Goal: Information Seeking & Learning: Learn about a topic

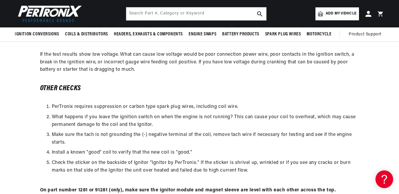
scroll to position [0, 178]
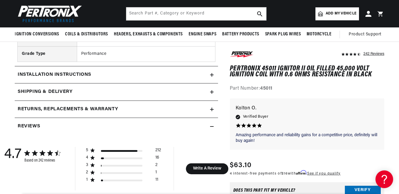
scroll to position [314, 0]
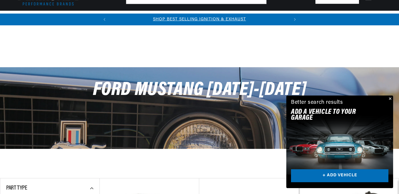
scroll to position [177, 0]
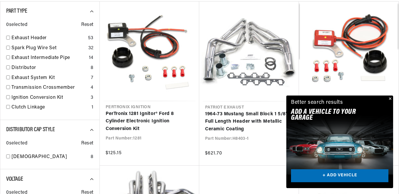
click at [391, 97] on button "Close" at bounding box center [389, 98] width 7 height 7
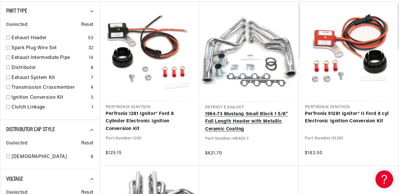
scroll to position [0, 178]
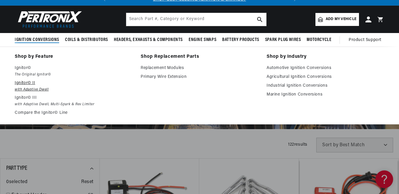
click at [28, 84] on p "Ignitor© II" at bounding box center [74, 83] width 118 height 7
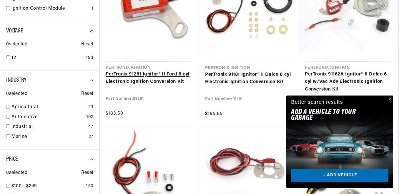
scroll to position [0, 178]
click at [138, 79] on link "PerTronix 91281 Ignitor® II Ford 8 cyl Electronic Ignition Conversion Kit" at bounding box center [150, 78] width 88 height 15
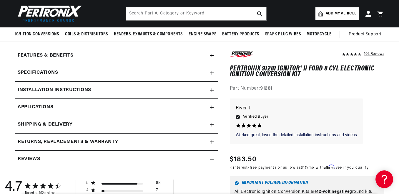
scroll to position [216, 0]
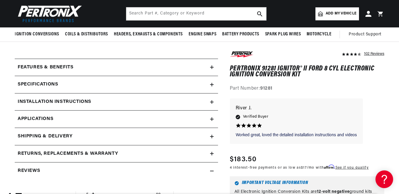
click at [42, 85] on h2 "Specifications" at bounding box center [38, 85] width 40 height 8
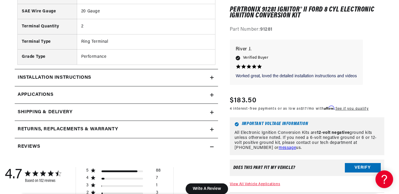
scroll to position [0, 178]
click at [100, 81] on div "Installation instructions" at bounding box center [113, 78] width 196 height 8
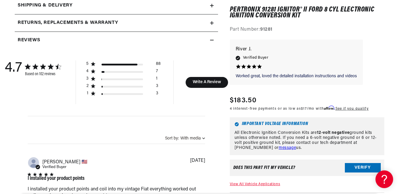
scroll to position [668, 0]
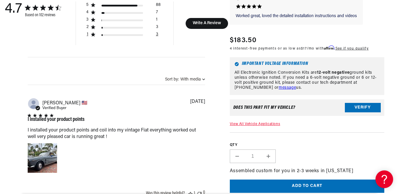
click at [107, 34] on div "1 star by 3 reviews" at bounding box center [123, 35] width 42 height 2
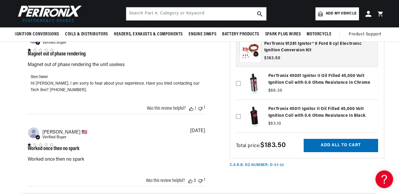
scroll to position [609, 0]
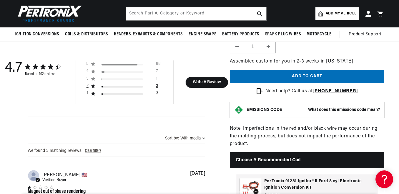
click at [110, 86] on div "2 star by 3 reviews" at bounding box center [123, 87] width 42 height 2
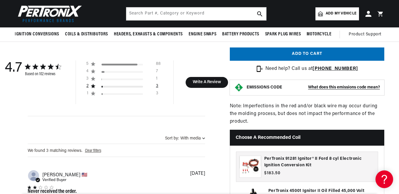
click at [111, 87] on div "2 star by 3 reviews" at bounding box center [123, 87] width 42 height 2
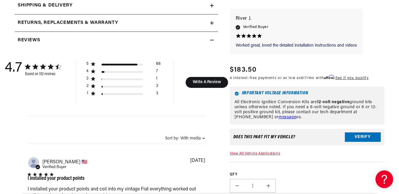
scroll to position [0, 0]
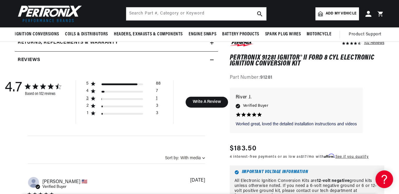
click at [110, 100] on div "3 star by 1 reviews" at bounding box center [123, 99] width 42 height 2
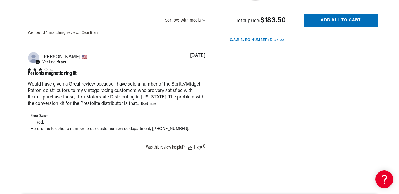
click at [141, 104] on link "Read more" at bounding box center [148, 104] width 15 height 4
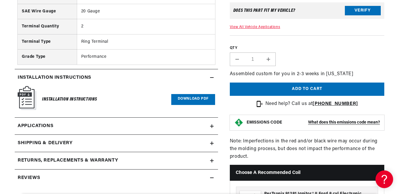
scroll to position [569, 0]
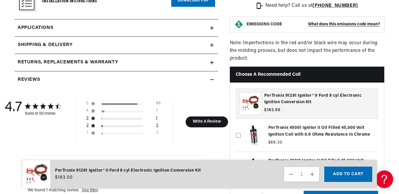
click at [103, 125] on div "2 star by 3 reviews" at bounding box center [126, 127] width 48 height 6
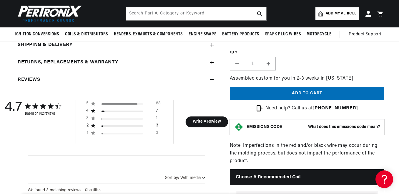
click at [105, 111] on div "4 star by 7 reviews" at bounding box center [123, 111] width 42 height 2
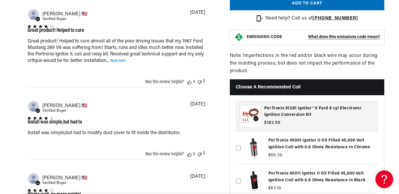
scroll to position [0, 178]
click at [117, 62] on link "Read more" at bounding box center [117, 61] width 15 height 4
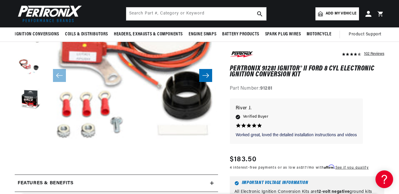
scroll to position [79, 0]
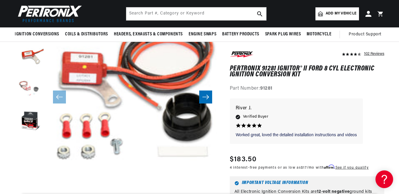
click at [30, 93] on button "Load image 3 in gallery view" at bounding box center [29, 89] width 29 height 29
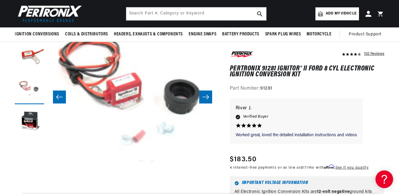
scroll to position [0, 342]
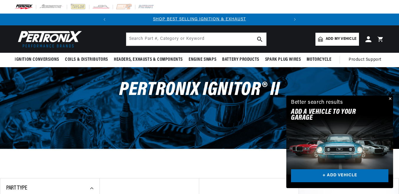
scroll to position [216, 0]
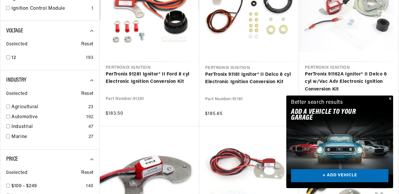
click at [389, 97] on button "Close" at bounding box center [389, 98] width 7 height 7
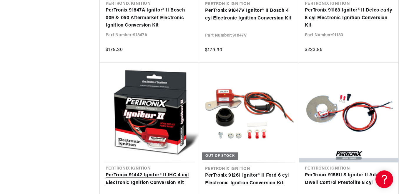
scroll to position [0, 0]
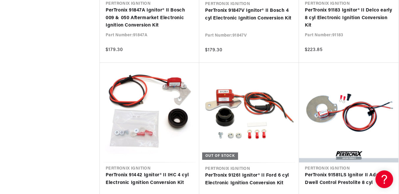
scroll to position [793, 0]
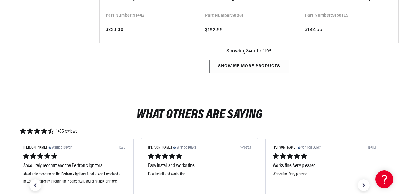
click at [250, 60] on div "Show me more products" at bounding box center [249, 66] width 80 height 13
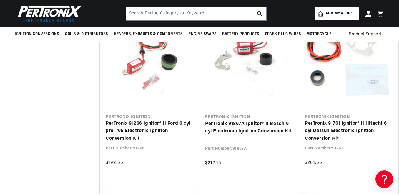
scroll to position [0, 178]
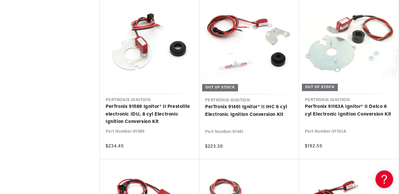
scroll to position [1394, 0]
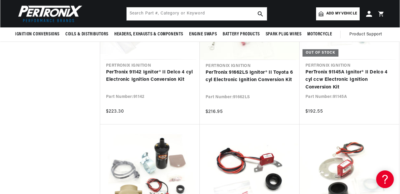
scroll to position [923, 0]
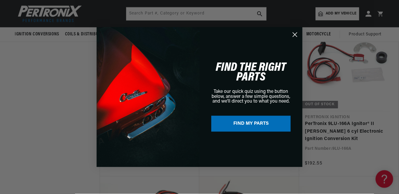
scroll to position [0, 178]
click at [295, 34] on circle "Close dialog" at bounding box center [296, 34] width 10 height 10
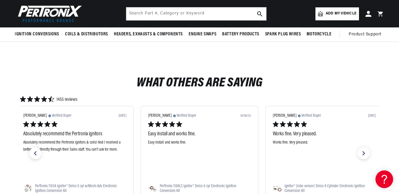
scroll to position [793, 0]
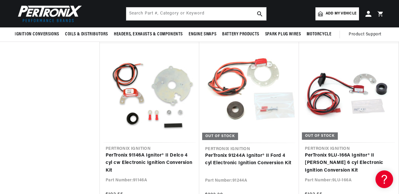
scroll to position [0, 178]
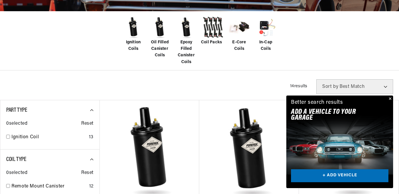
scroll to position [138, 0]
click at [393, 100] on button "Close" at bounding box center [389, 98] width 7 height 7
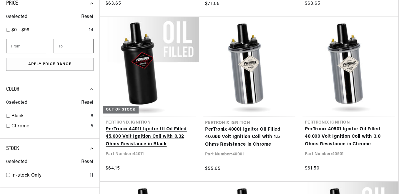
scroll to position [0, 178]
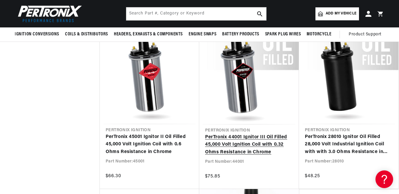
scroll to position [0, 178]
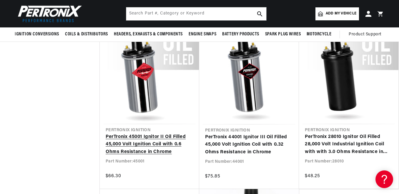
click at [143, 133] on link "PerTronix 45001 Ignitor II Oil Filled 45,000 Volt Ignition Coil with 0.6 Ohms R…" at bounding box center [150, 144] width 88 height 23
